Goal: Task Accomplishment & Management: Manage account settings

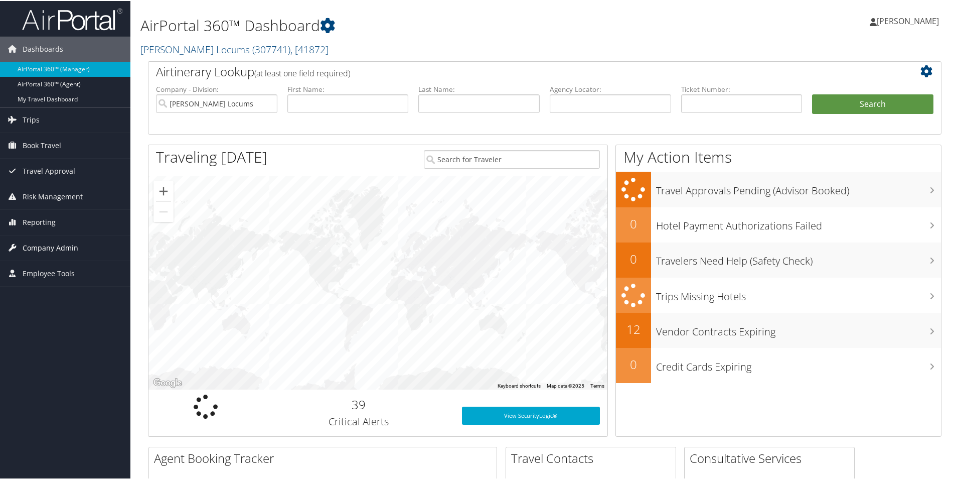
click at [56, 247] on span "Company Admin" at bounding box center [51, 246] width 56 height 25
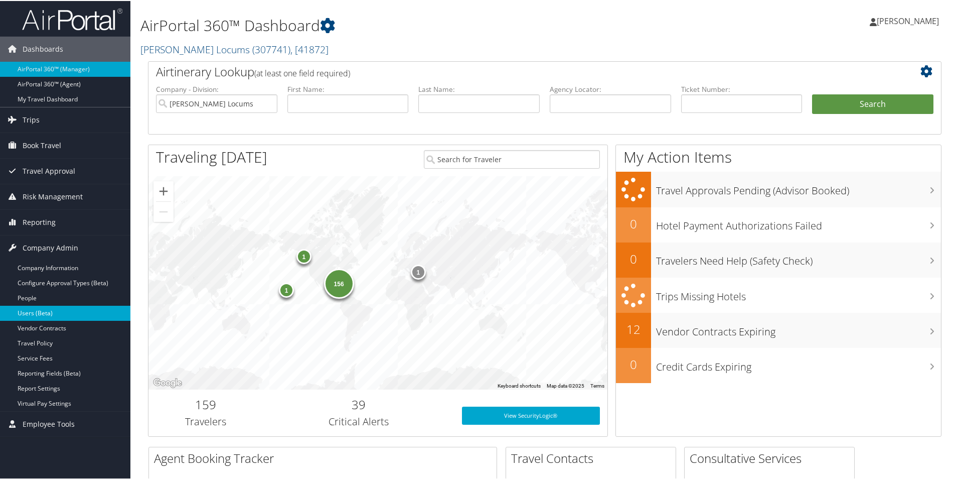
click at [38, 314] on link "Users (Beta)" at bounding box center [65, 312] width 130 height 15
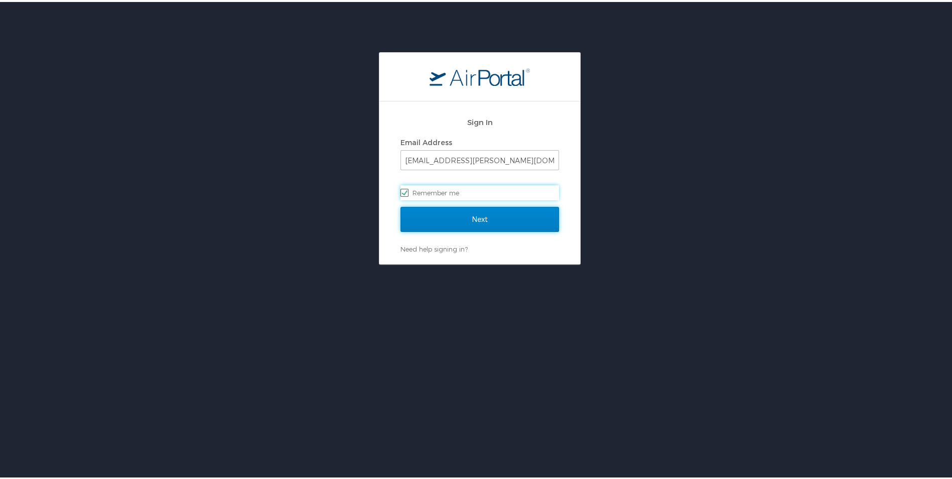
click at [426, 217] on input "Next" at bounding box center [479, 217] width 159 height 25
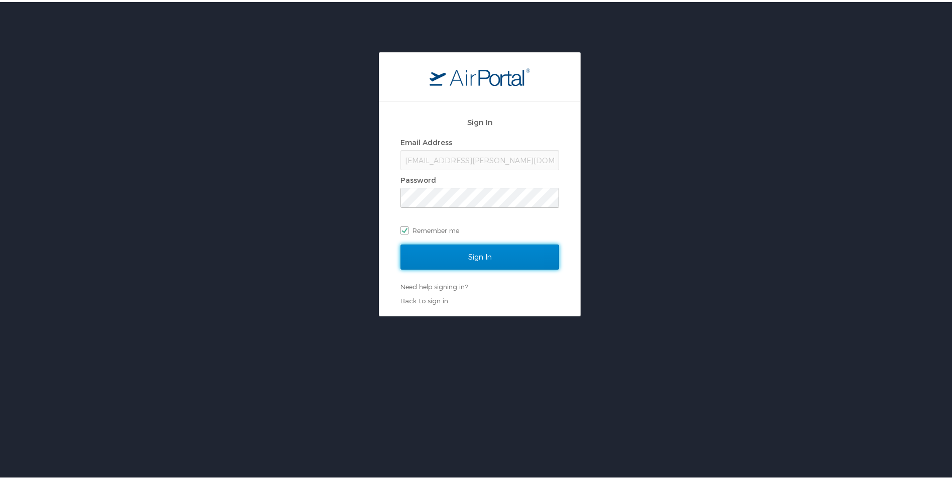
click at [456, 258] on input "Sign In" at bounding box center [479, 254] width 159 height 25
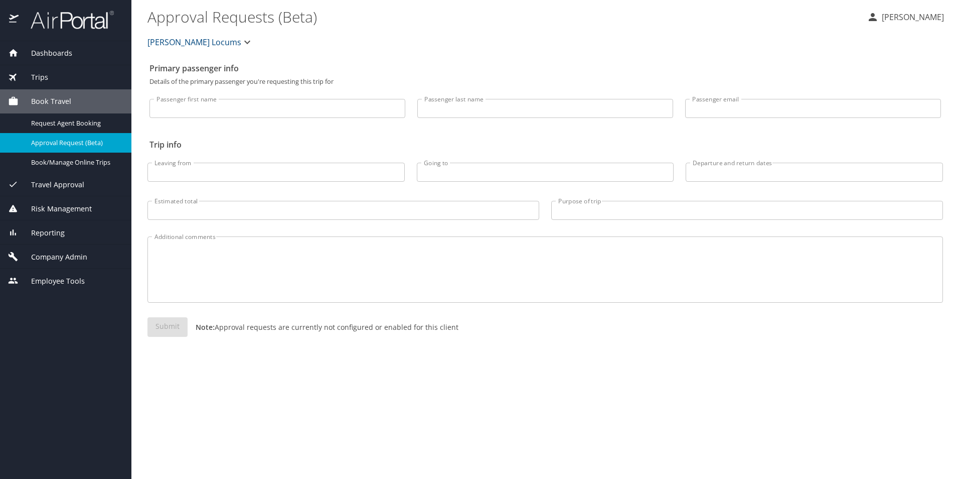
click at [203, 110] on input "Passenger first name" at bounding box center [278, 108] width 256 height 19
type input "N"
type input "Mazda"
type input "Motallebi"
click at [233, 381] on div "Primary passenger info Details of the primary passenger you're requesting this …" at bounding box center [546, 268] width 796 height 420
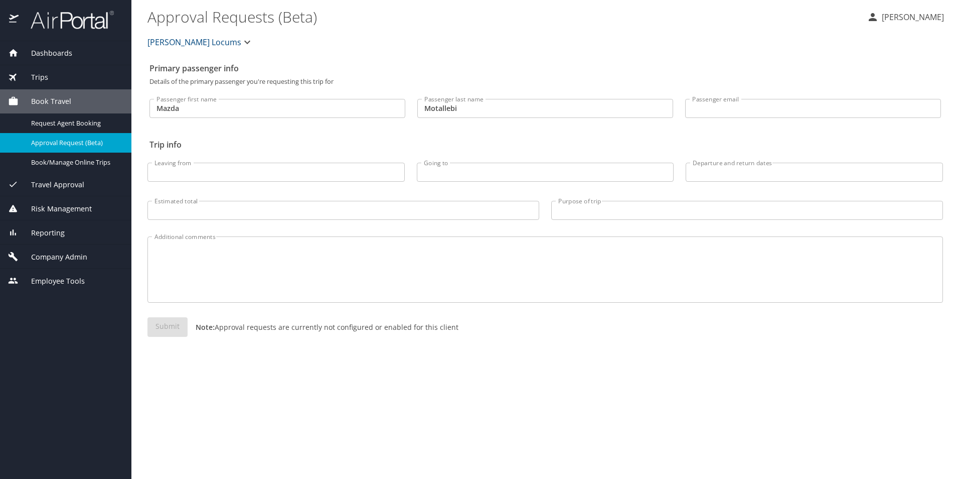
click at [46, 256] on span "Company Admin" at bounding box center [53, 256] width 69 height 11
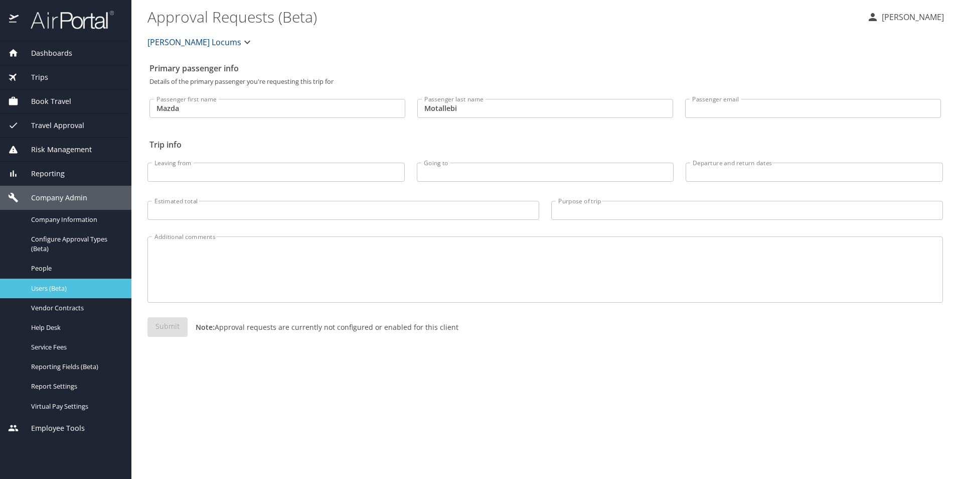
click at [40, 285] on span "Users (Beta)" at bounding box center [75, 288] width 88 height 10
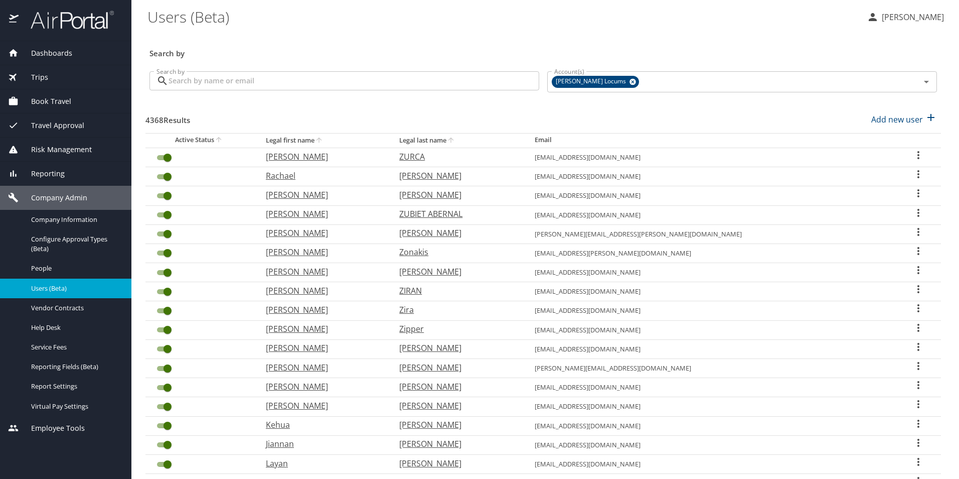
click at [212, 78] on input "Search by" at bounding box center [354, 80] width 371 height 19
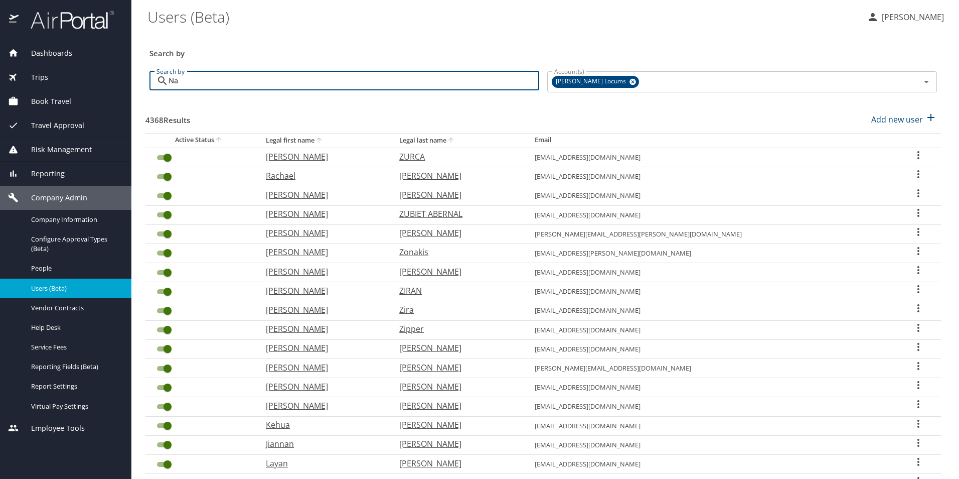
type input "N"
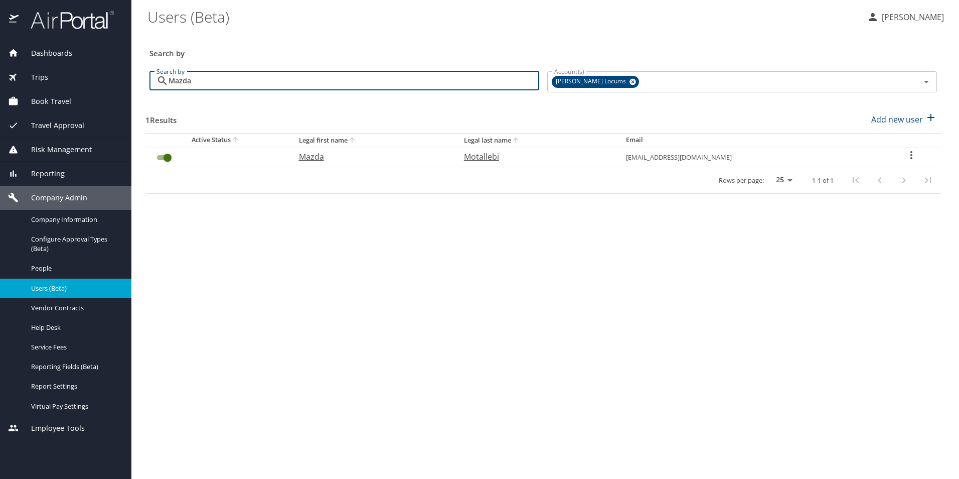
type input "Mazda"
click at [527, 159] on p "Motallebi" at bounding box center [535, 157] width 142 height 12
select select "US"
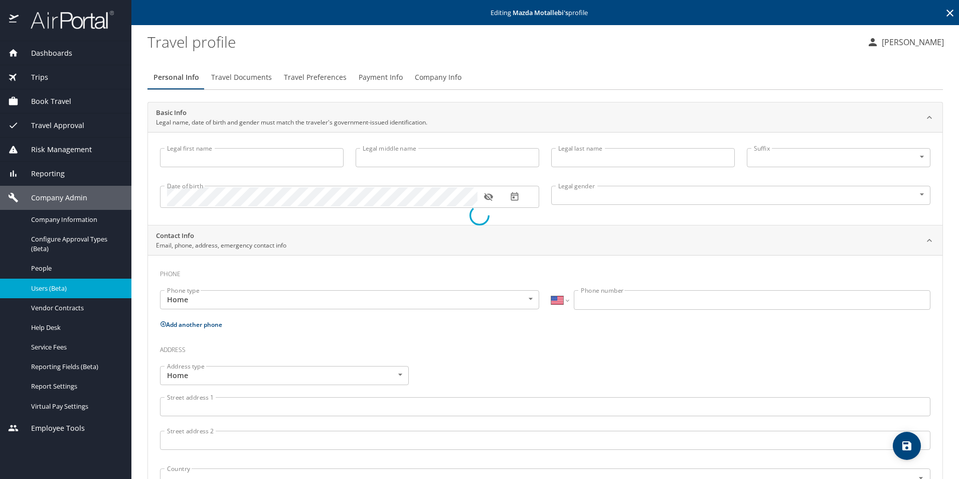
type input "Mazda"
type input "Motallebi"
type input "[DEMOGRAPHIC_DATA]"
select select "US"
select select "NL"
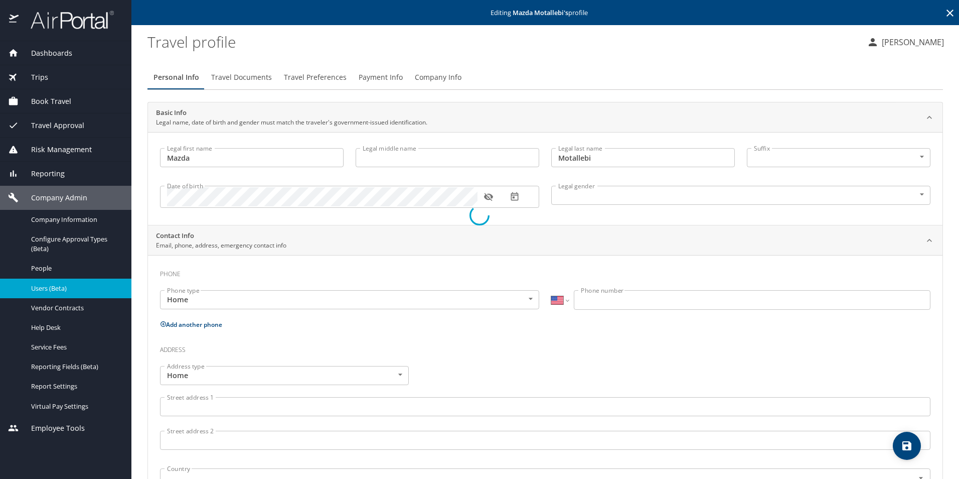
select select "NL"
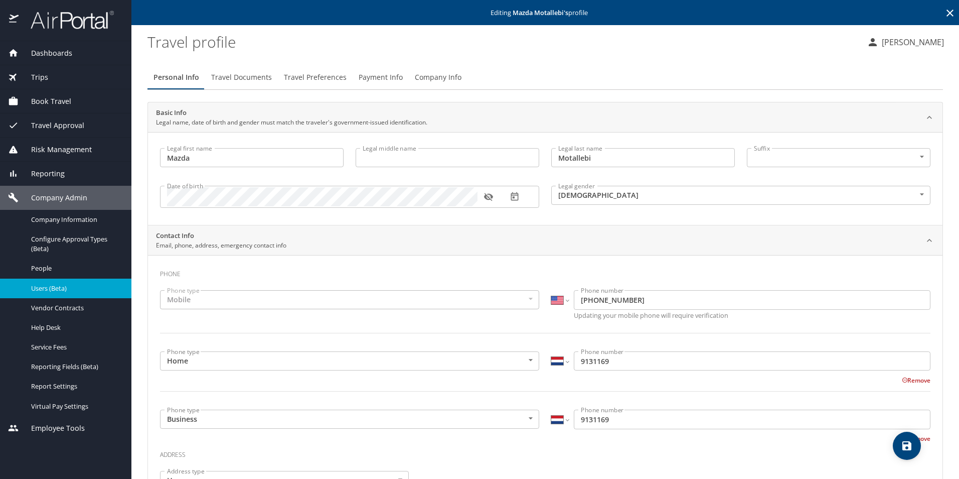
click at [369, 80] on span "Payment Info" at bounding box center [381, 77] width 44 height 13
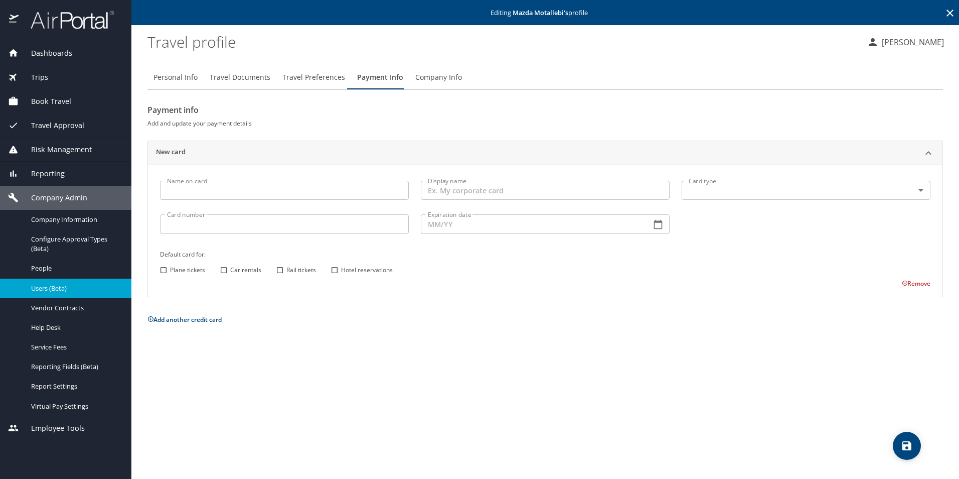
click at [327, 73] on span "Travel Preferences" at bounding box center [313, 77] width 63 height 13
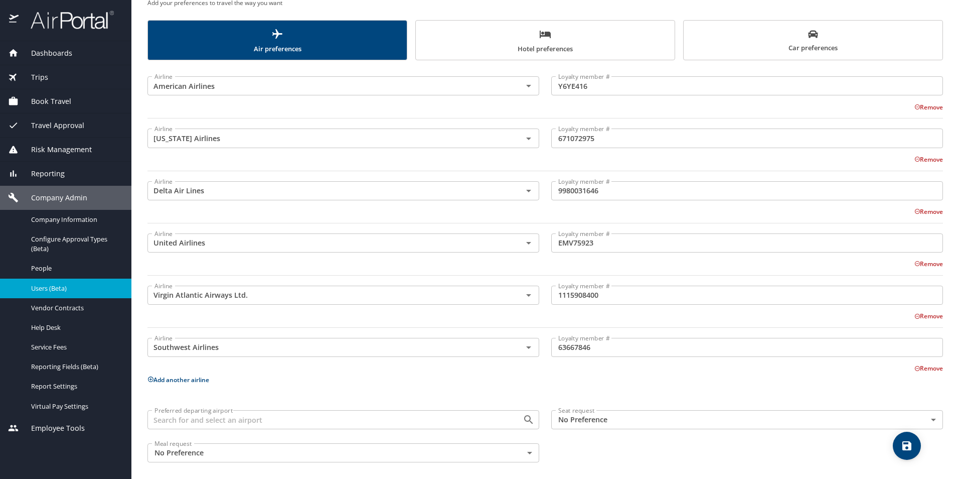
scroll to position [126, 0]
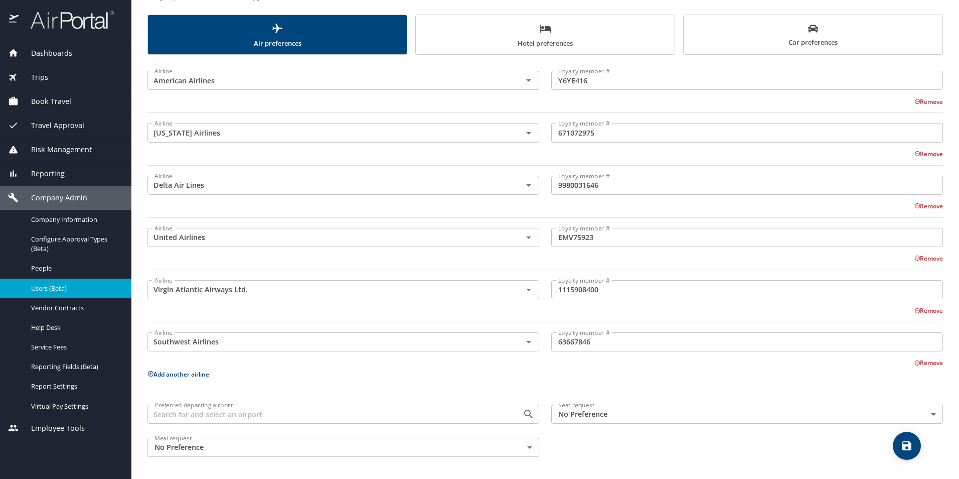
click at [580, 341] on input "63667846" at bounding box center [747, 341] width 392 height 19
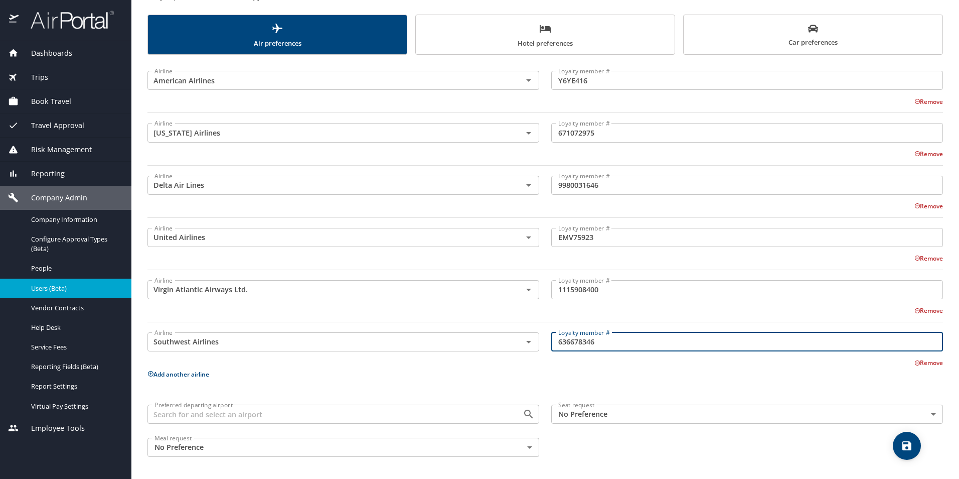
type input "636678346"
click at [911, 442] on icon "save" at bounding box center [907, 445] width 12 height 12
